Goal: Find specific page/section: Find specific page/section

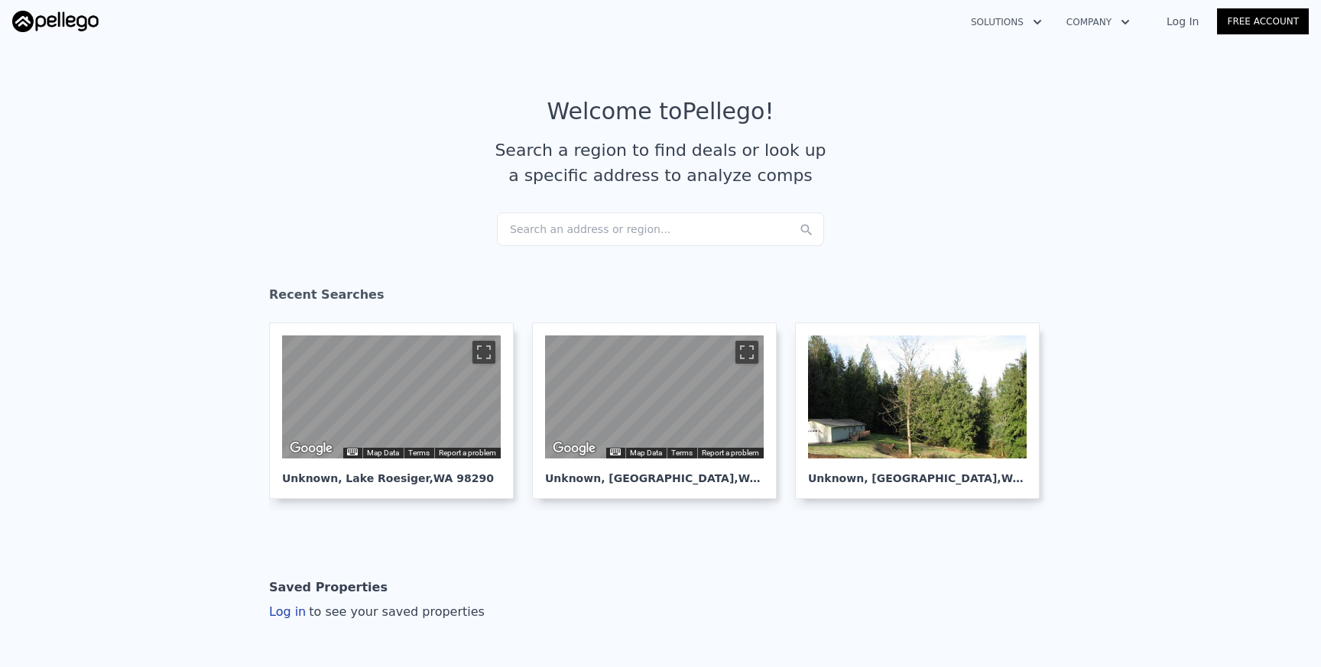
click at [1188, 19] on link "Log In" at bounding box center [1182, 21] width 69 height 15
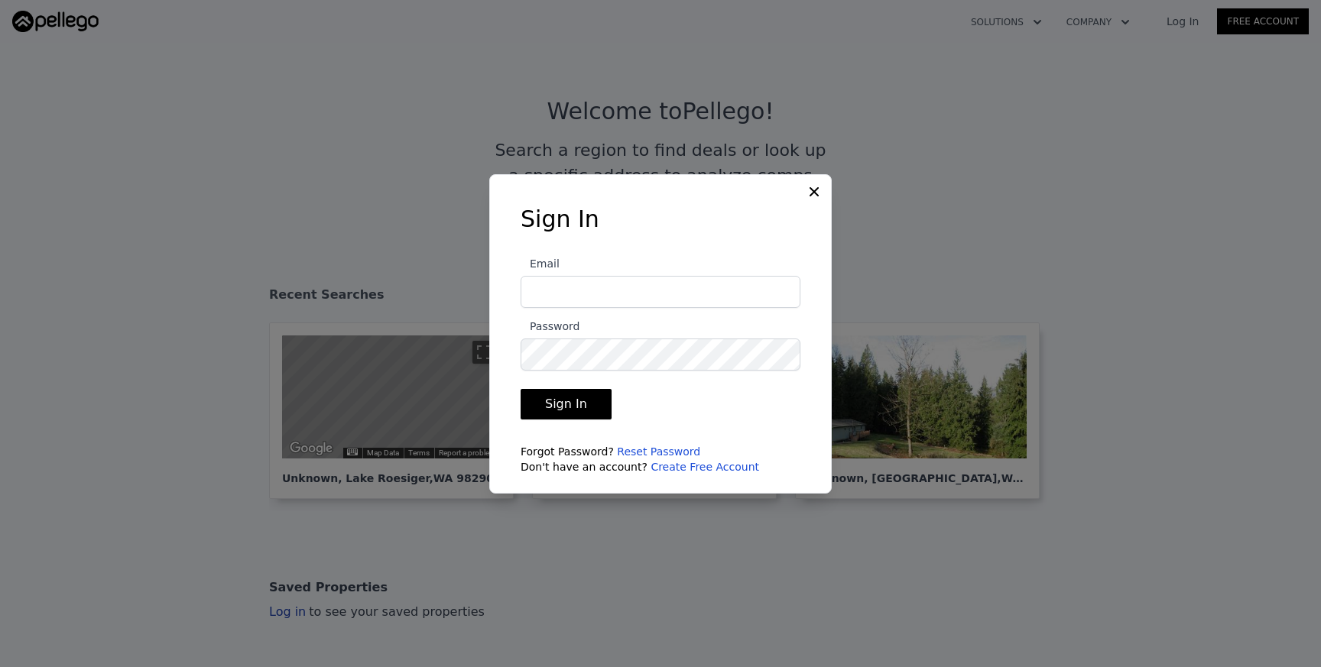
type input "[EMAIL_ADDRESS][DOMAIN_NAME]"
click at [584, 410] on button "Sign In" at bounding box center [565, 404] width 91 height 31
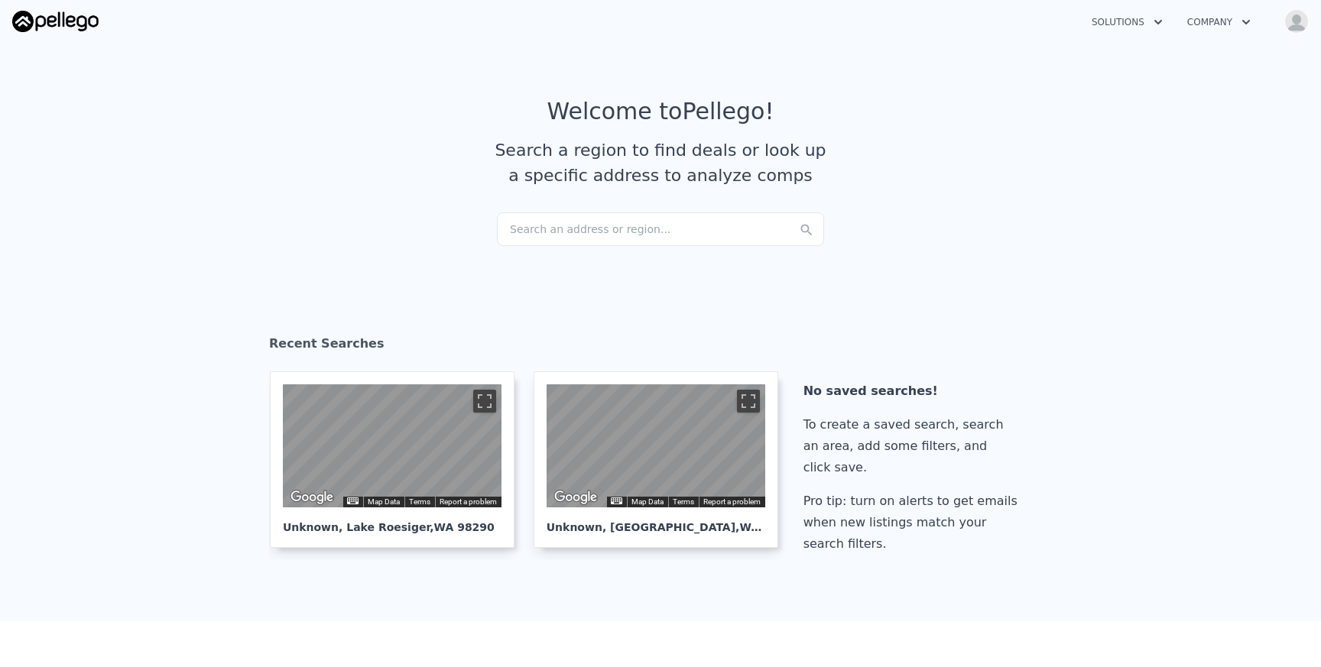
click at [594, 234] on div "Search an address or region..." at bounding box center [660, 229] width 327 height 34
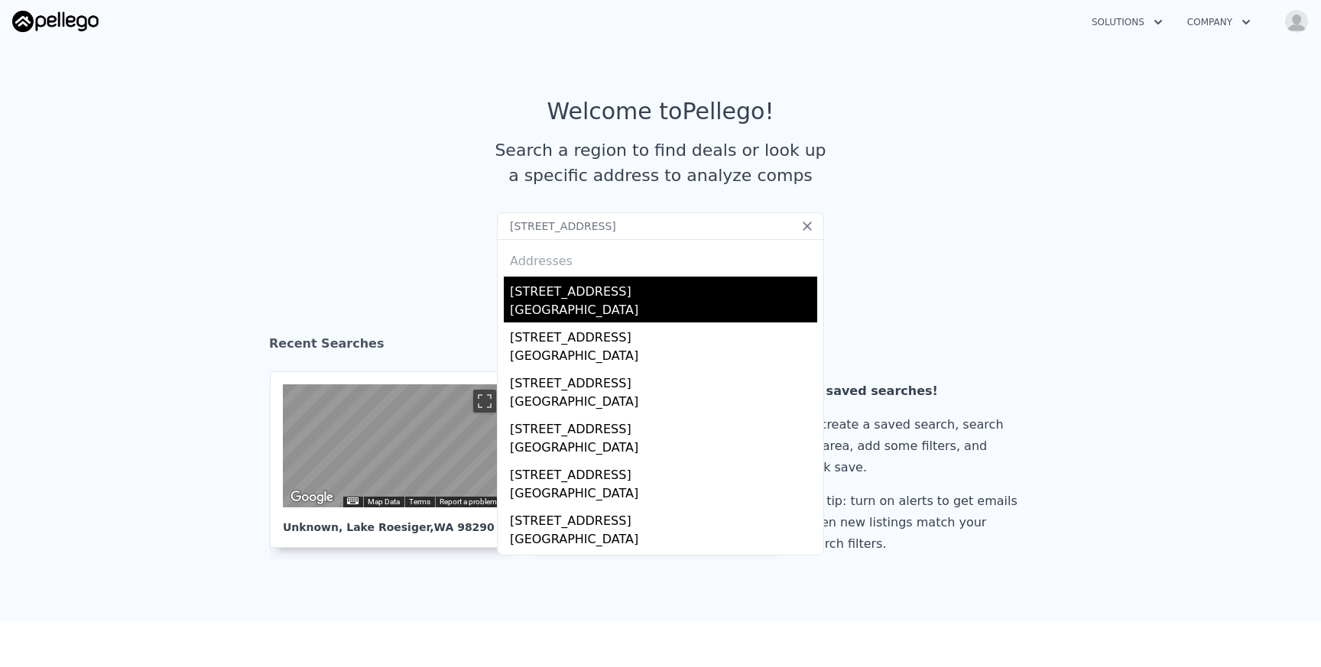
type input "[STREET_ADDRESS]"
click at [595, 289] on div "[STREET_ADDRESS]" at bounding box center [663, 289] width 307 height 24
